Goal: Information Seeking & Learning: Get advice/opinions

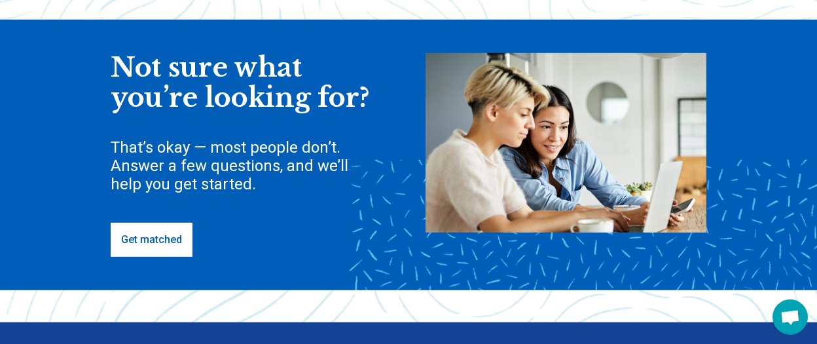
scroll to position [138, 0]
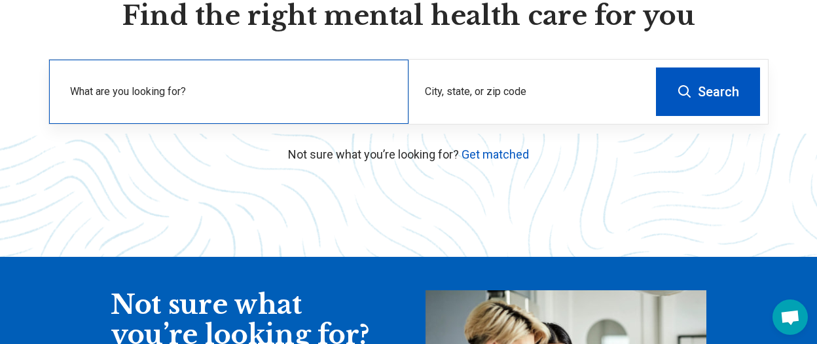
click at [191, 97] on label "What are you looking for?" at bounding box center [231, 92] width 323 height 16
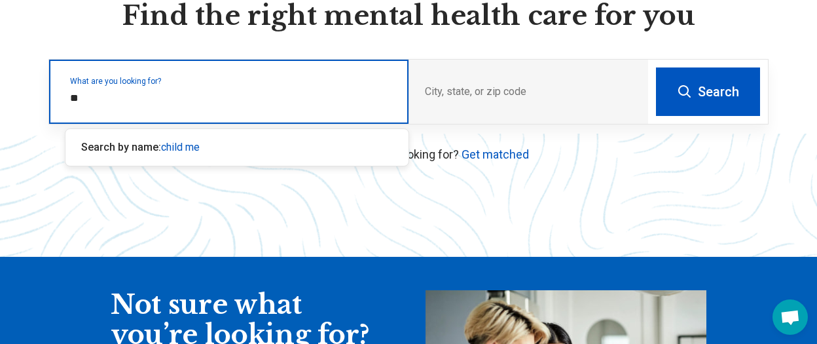
type input "*"
type input "**********"
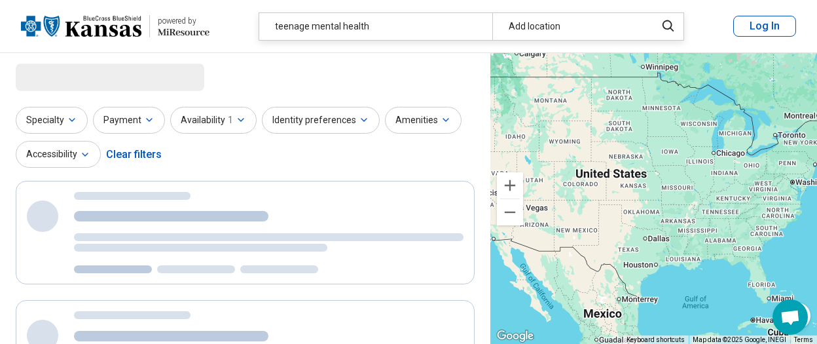
select select "***"
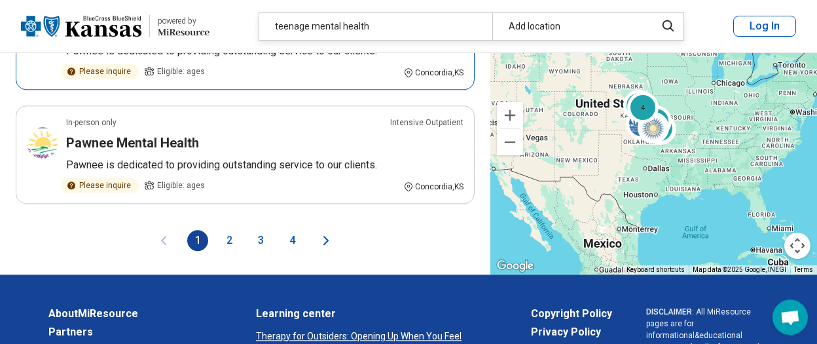
scroll to position [2551, 0]
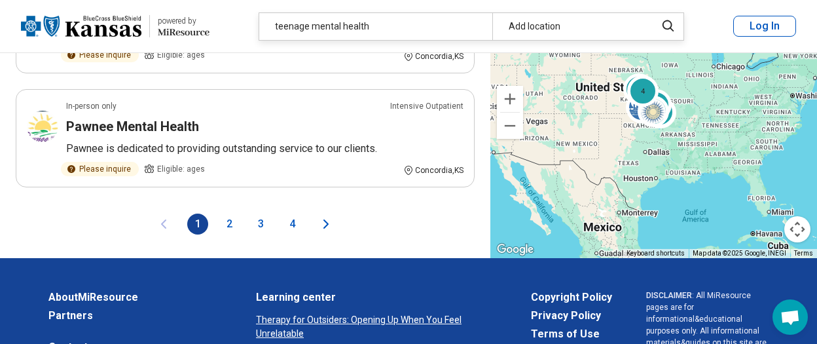
click at [229, 213] on button "2" at bounding box center [229, 223] width 21 height 21
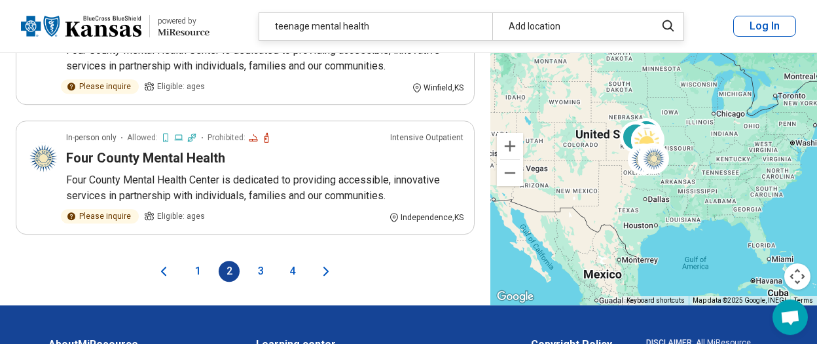
scroll to position [2413, 0]
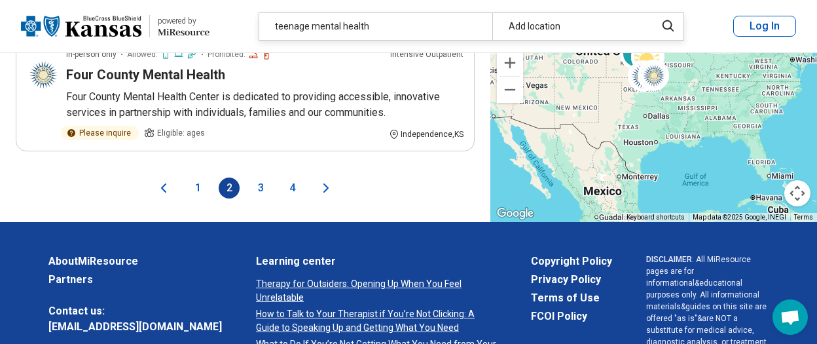
click at [255, 177] on button "3" at bounding box center [260, 187] width 21 height 21
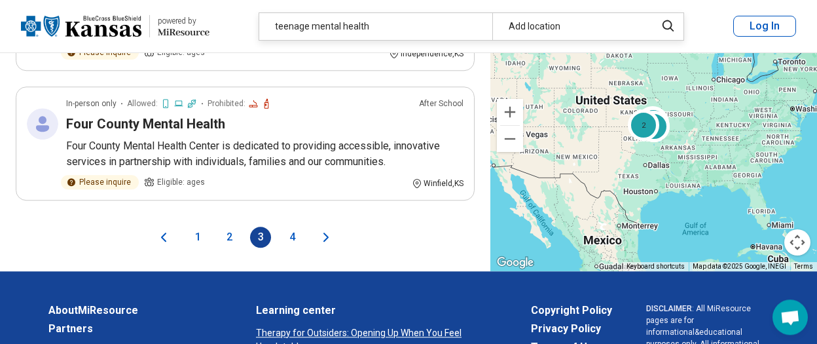
scroll to position [2689, 0]
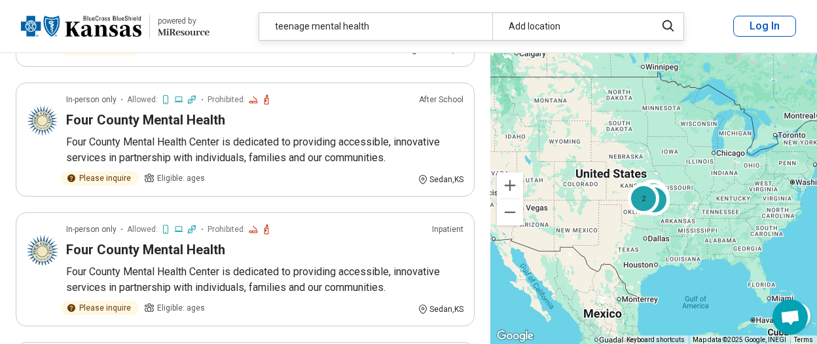
click at [555, 29] on div "Add location" at bounding box center [569, 26] width 155 height 27
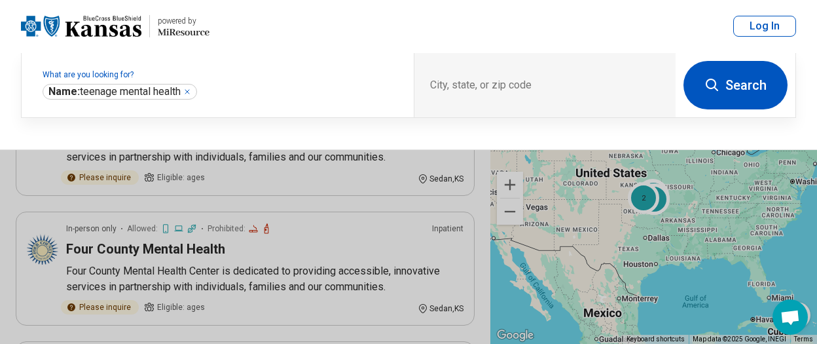
scroll to position [965, 0]
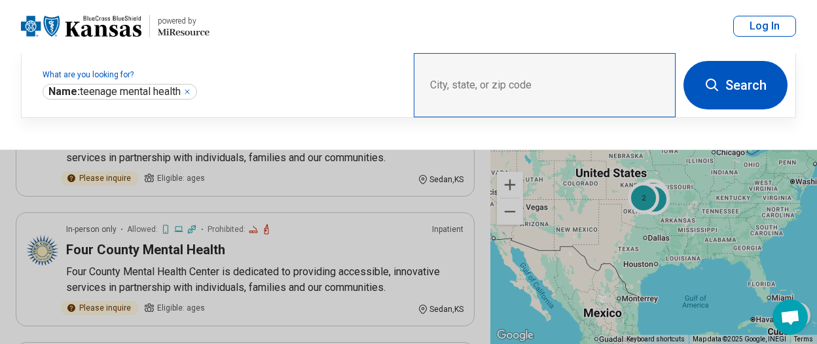
click at [449, 79] on div "City, state, or zip code" at bounding box center [545, 85] width 262 height 64
click at [445, 83] on div "City, state, or zip code" at bounding box center [545, 85] width 262 height 64
click at [436, 79] on div "City, state, or zip code" at bounding box center [545, 85] width 262 height 64
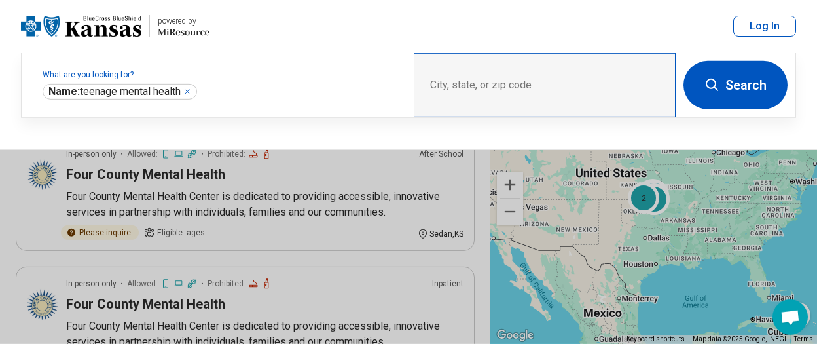
scroll to position [895, 0]
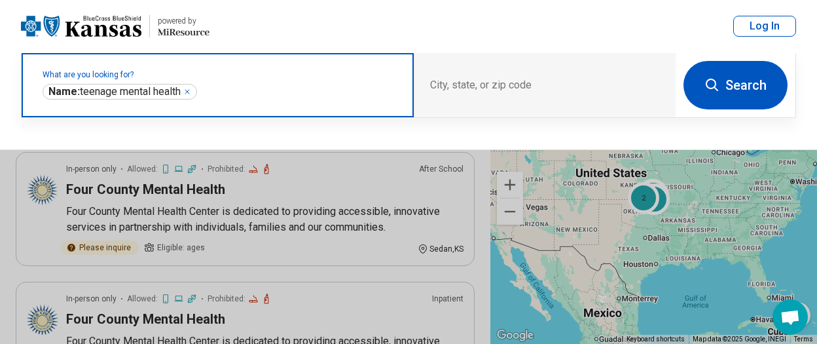
click at [221, 84] on input "text" at bounding box center [299, 92] width 198 height 16
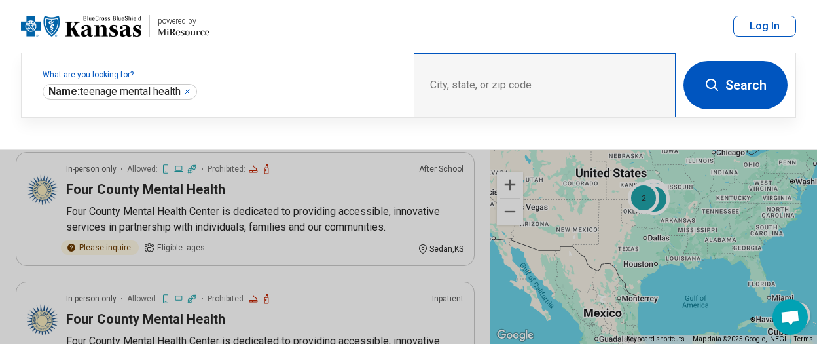
click at [463, 81] on div "City, state, or zip code" at bounding box center [545, 85] width 262 height 64
click at [458, 80] on div "City, state, or zip code" at bounding box center [545, 85] width 262 height 64
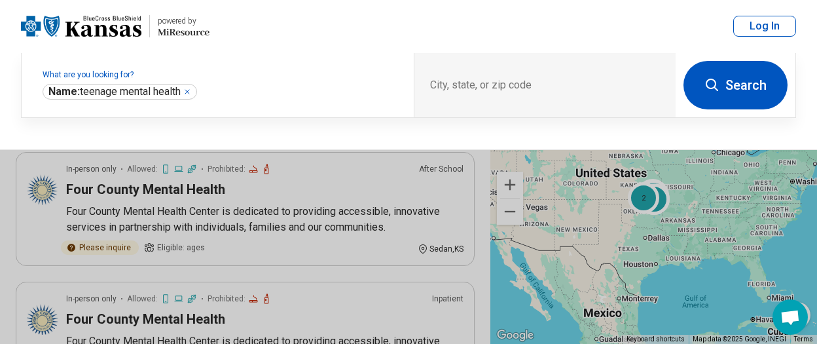
click at [758, 71] on button "Search" at bounding box center [736, 85] width 104 height 48
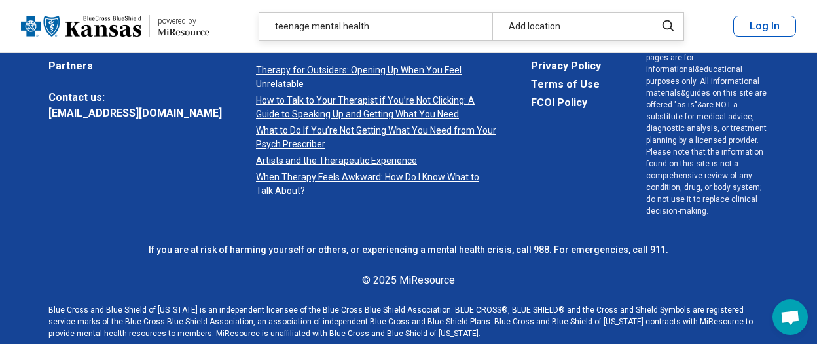
scroll to position [0, 0]
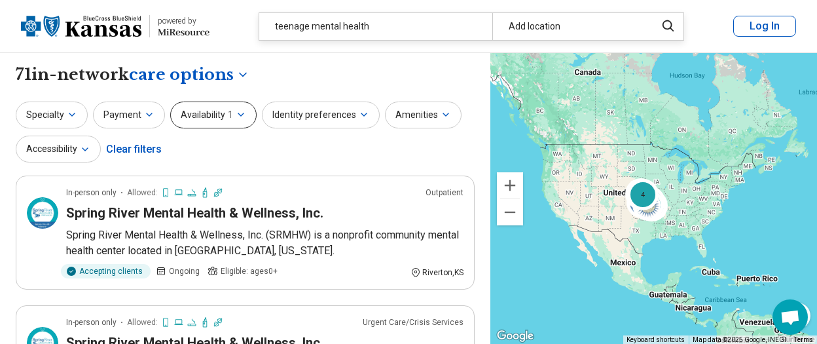
click at [213, 113] on button "Availability 1" at bounding box center [213, 114] width 86 height 27
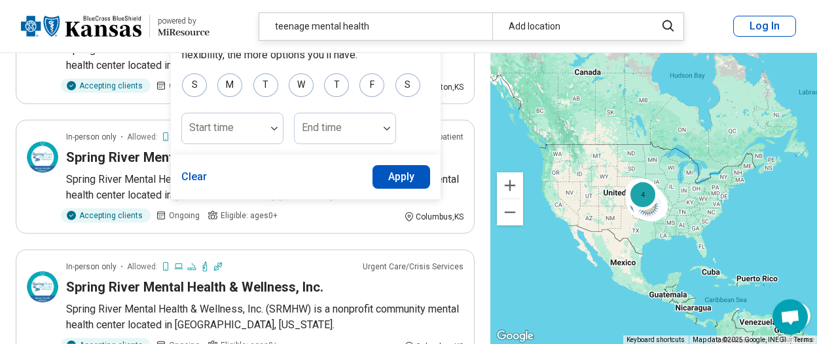
scroll to position [344, 0]
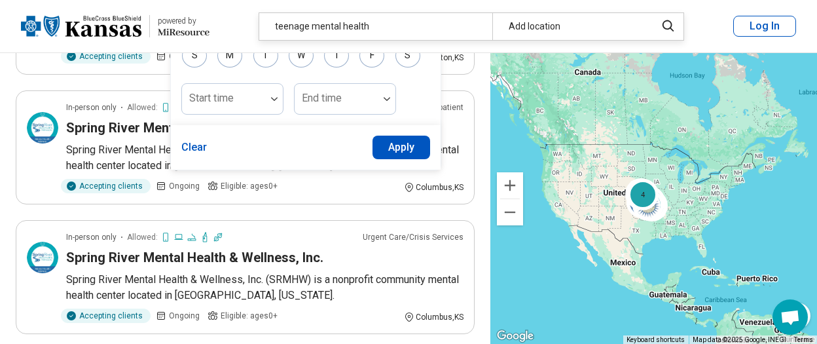
click at [386, 139] on button "Apply" at bounding box center [402, 148] width 58 height 24
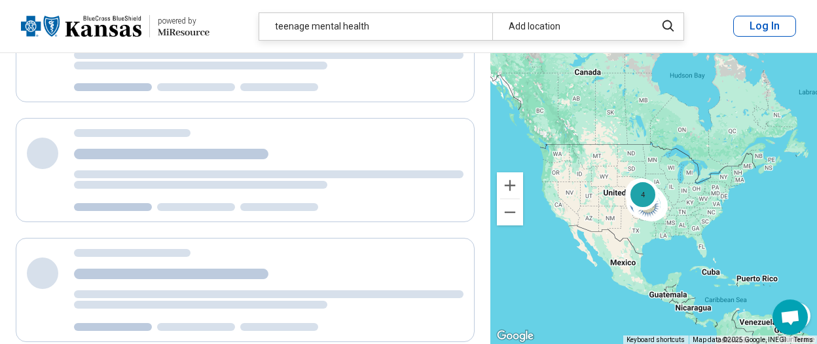
scroll to position [0, 0]
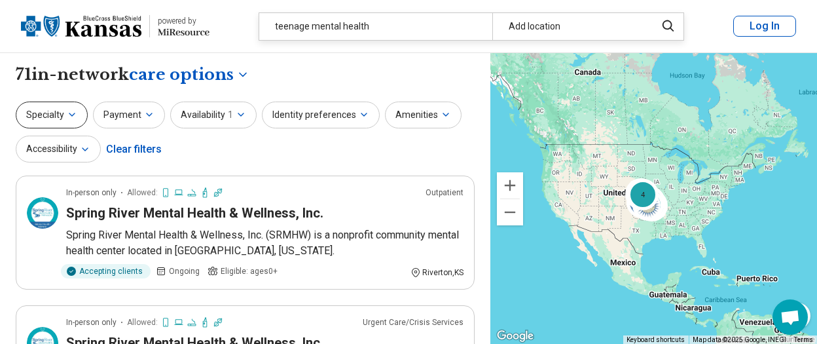
click at [60, 116] on button "Specialty" at bounding box center [52, 114] width 72 height 27
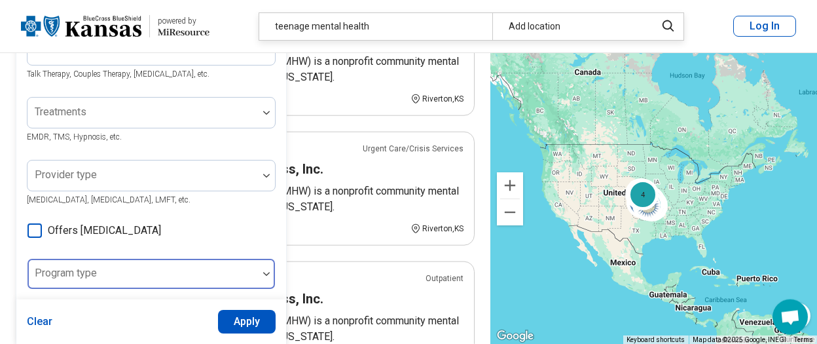
scroll to position [138, 0]
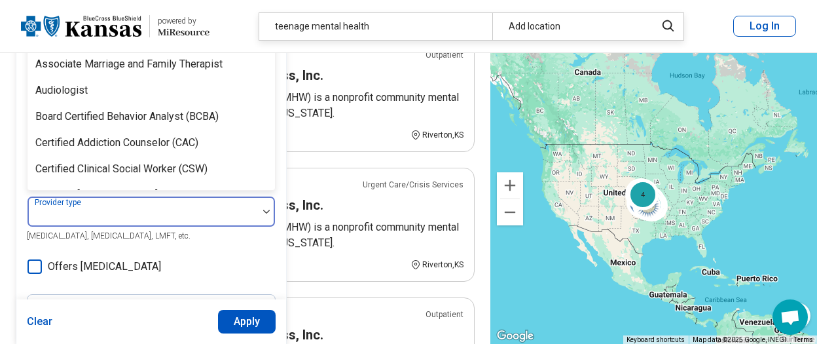
click at [52, 205] on label "Provider type" at bounding box center [59, 202] width 49 height 9
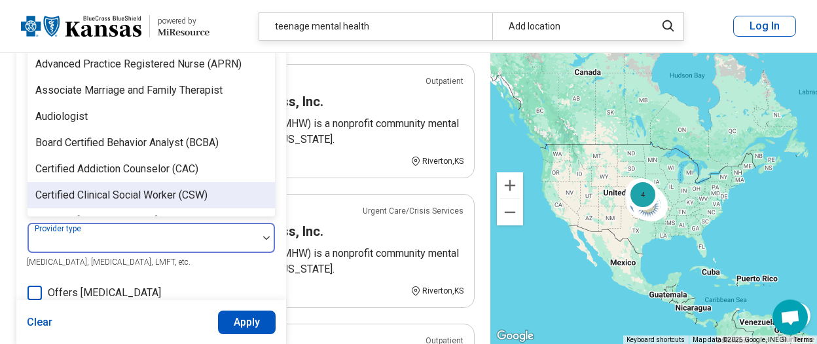
scroll to position [111, 0]
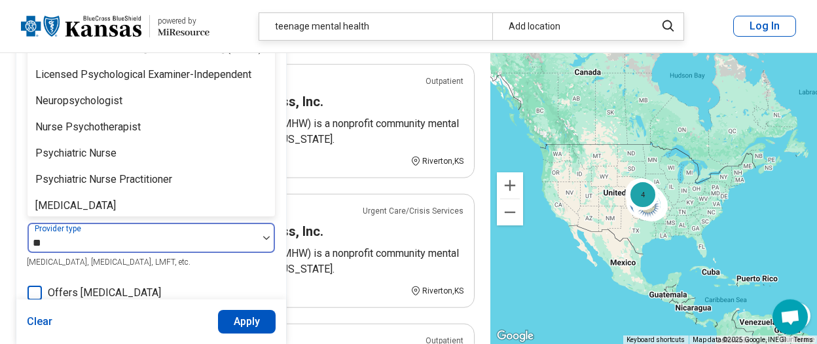
type input "***"
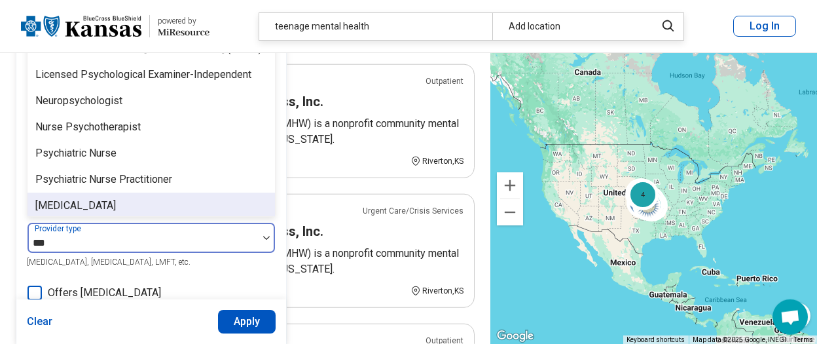
click at [86, 204] on div "[MEDICAL_DATA]" at bounding box center [75, 206] width 81 height 16
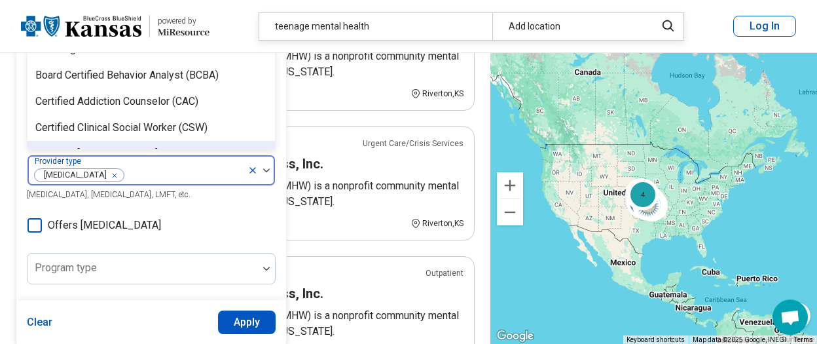
scroll to position [180, 0]
click at [33, 223] on icon at bounding box center [35, 224] width 14 height 14
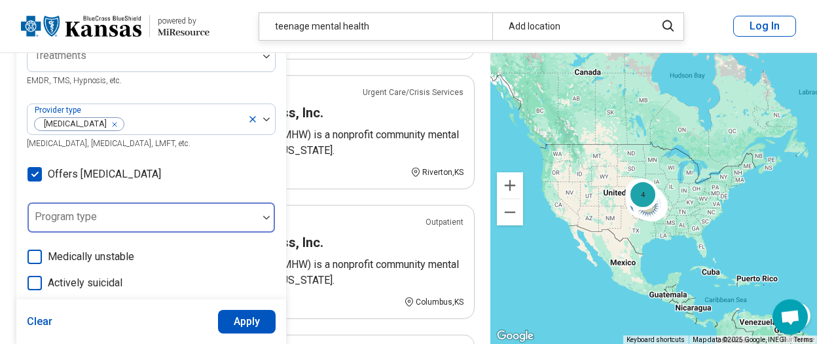
scroll to position [318, 0]
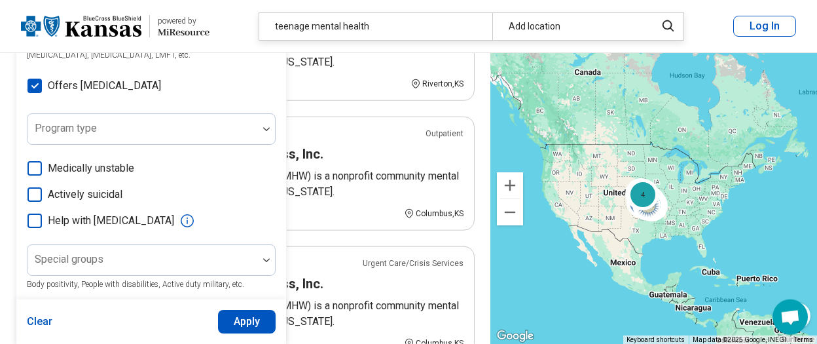
click at [31, 166] on icon at bounding box center [35, 168] width 14 height 14
click at [35, 194] on icon at bounding box center [35, 194] width 14 height 14
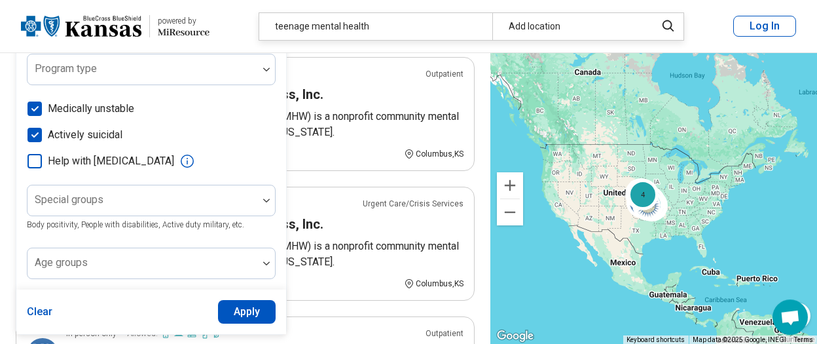
scroll to position [456, 0]
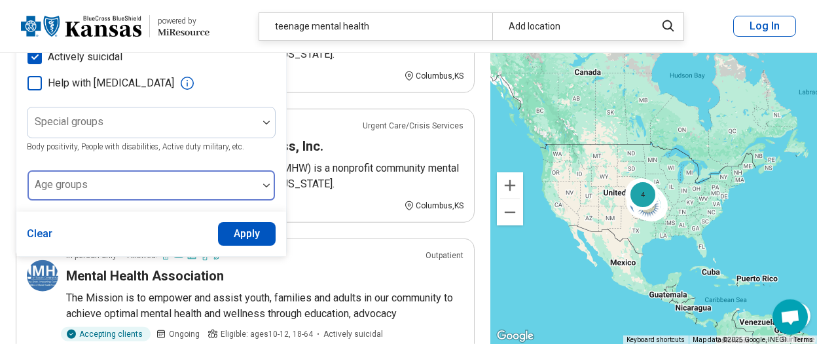
click at [256, 181] on div at bounding box center [143, 185] width 230 height 29
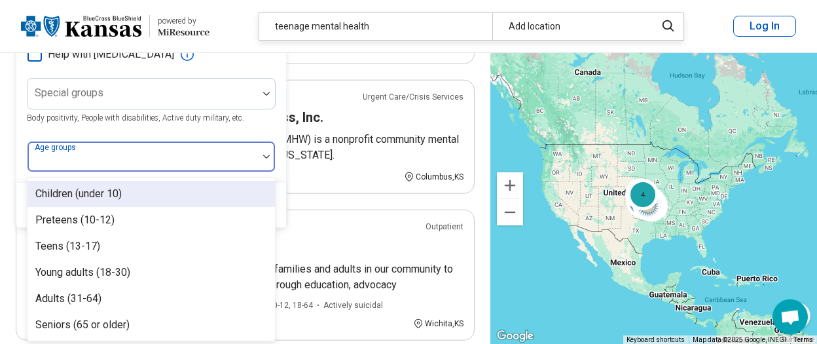
scroll to position [485, 0]
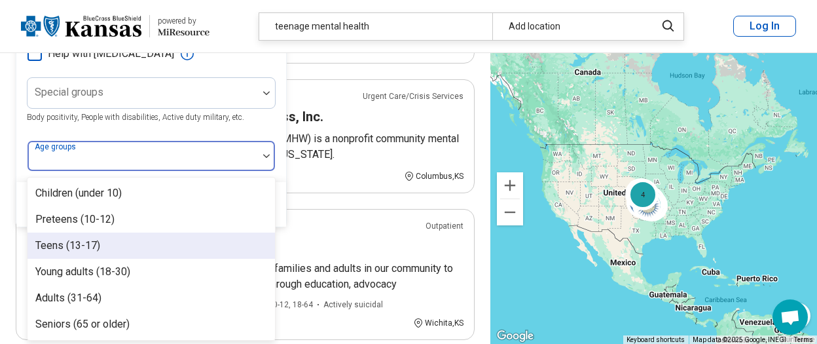
click at [86, 242] on div "Teens (13-17)" at bounding box center [67, 246] width 65 height 16
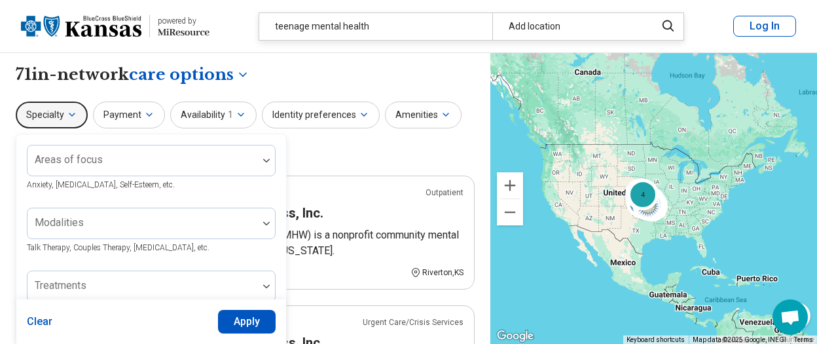
scroll to position [138, 0]
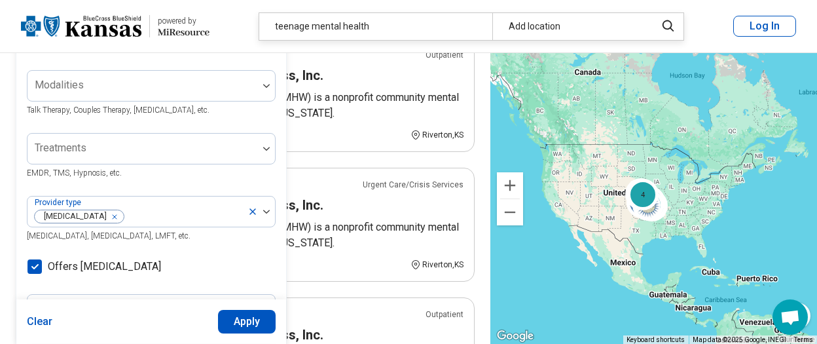
click at [229, 318] on button "Apply" at bounding box center [247, 322] width 58 height 24
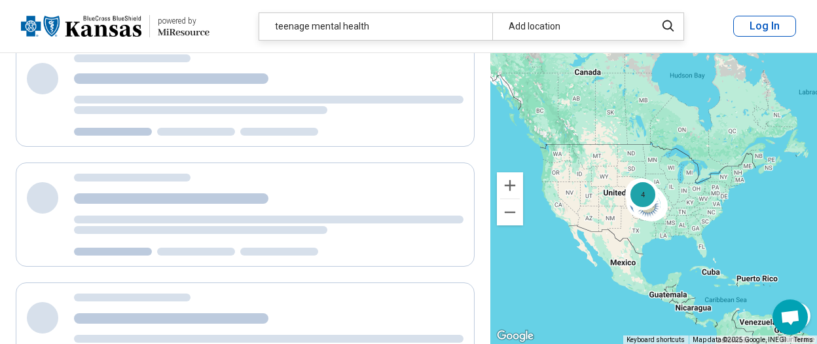
scroll to position [68, 0]
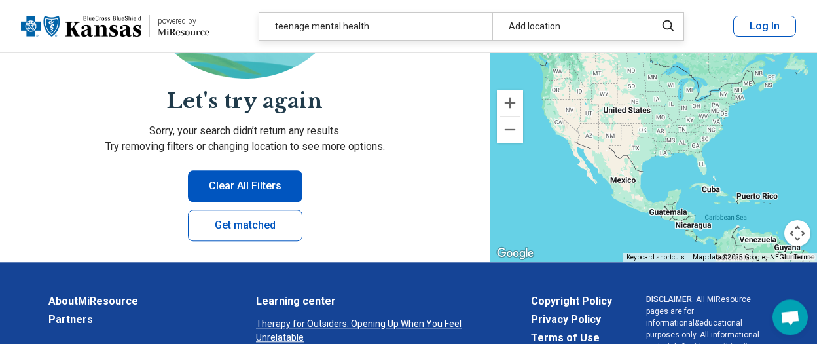
scroll to position [276, 0]
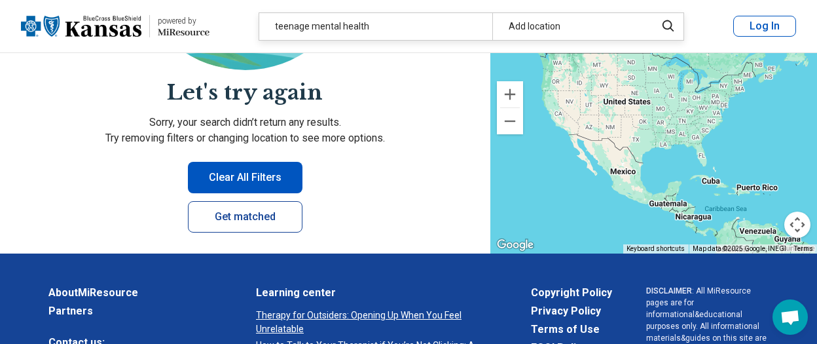
click at [248, 216] on link "Get matched" at bounding box center [245, 216] width 115 height 31
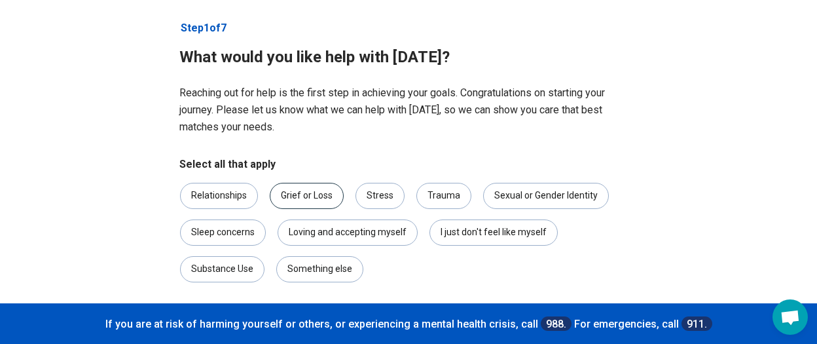
scroll to position [132, 0]
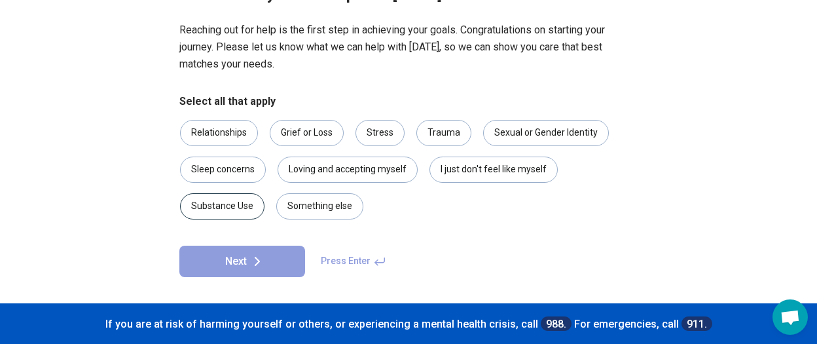
click at [213, 202] on div "Substance Use" at bounding box center [222, 206] width 84 height 26
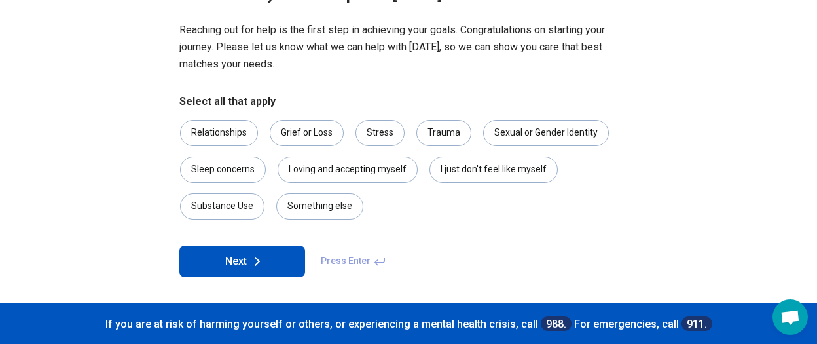
click at [243, 257] on button "Next" at bounding box center [242, 261] width 126 height 31
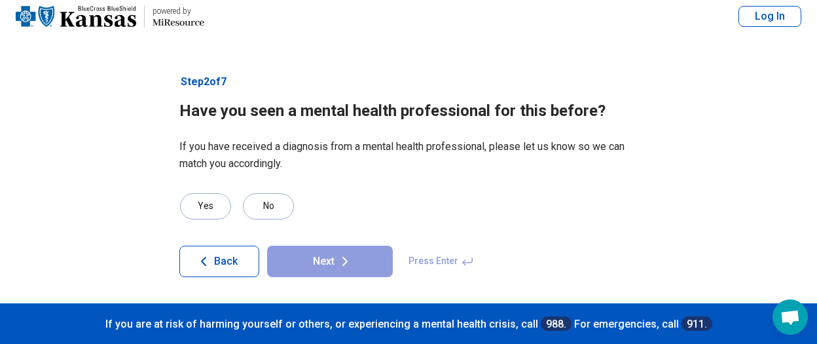
scroll to position [16, 0]
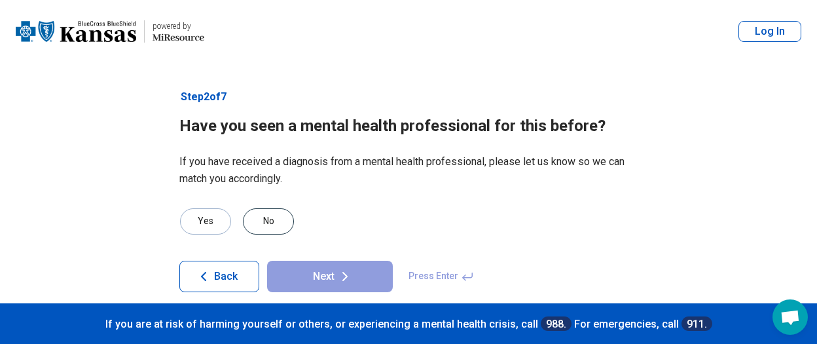
click at [269, 215] on div "No" at bounding box center [268, 221] width 51 height 26
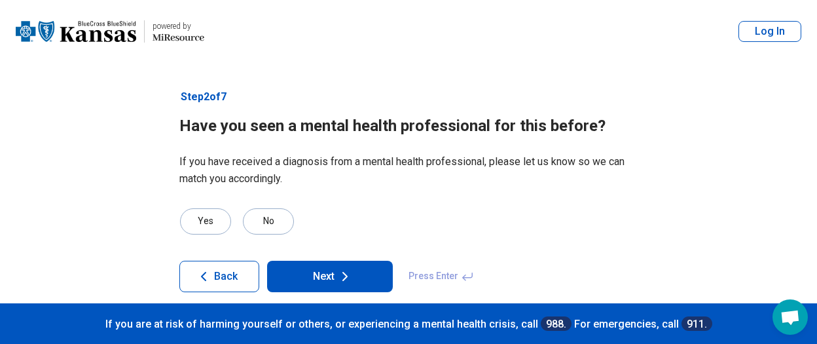
scroll to position [16, 0]
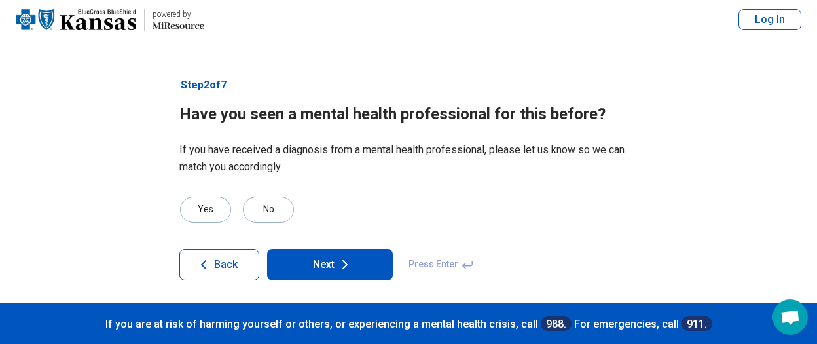
click at [308, 272] on button "Next" at bounding box center [330, 264] width 126 height 31
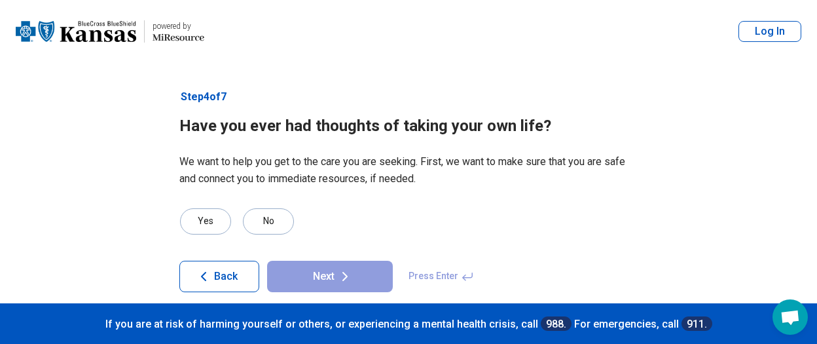
scroll to position [16, 0]
